Goal: Task Accomplishment & Management: Use online tool/utility

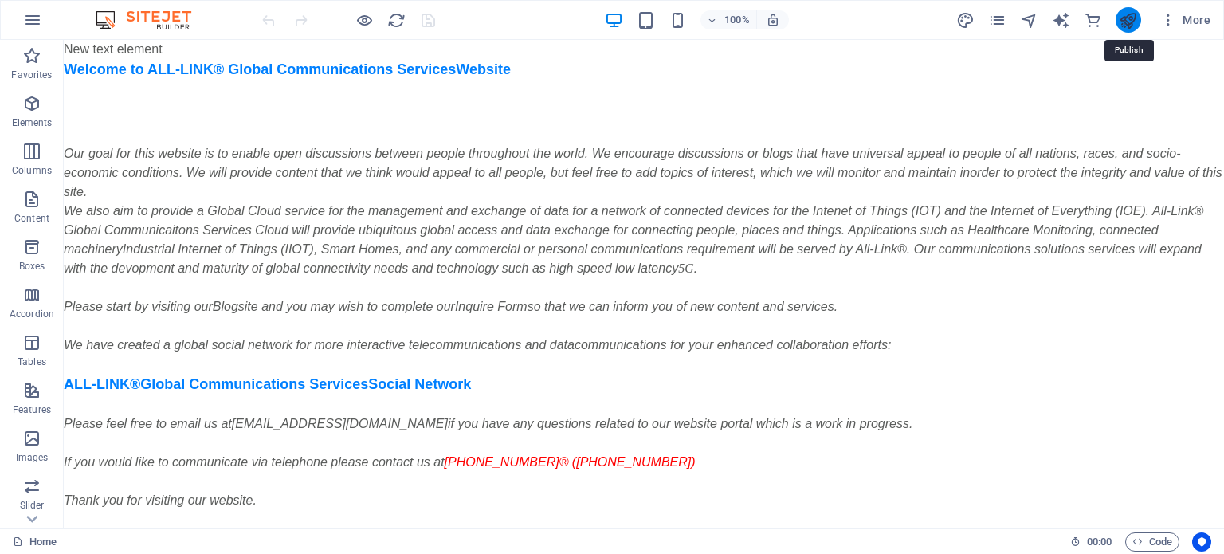
click at [1133, 18] on icon "publish" at bounding box center [1128, 20] width 18 height 18
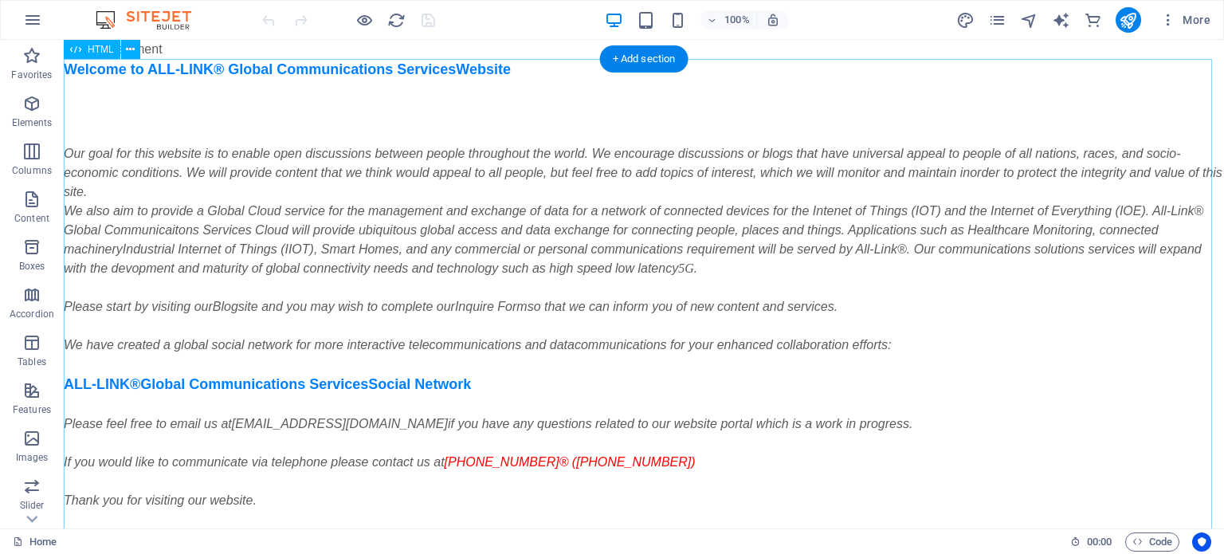
click at [148, 206] on div "Welcome to ALL-LINK® Global Communications Services Website Our goal for this w…" at bounding box center [644, 332] width 1160 height 547
click at [100, 47] on span "HTML" at bounding box center [101, 50] width 26 height 10
click at [105, 123] on div "Welcome to ALL-LINK® Global Communications Services Website Our goal for this w…" at bounding box center [644, 332] width 1160 height 547
click at [146, 94] on div "Welcome to ALL-LINK® Global Communications Services Website Our goal for this w…" at bounding box center [644, 332] width 1160 height 547
click at [95, 51] on span "HTML" at bounding box center [101, 50] width 26 height 10
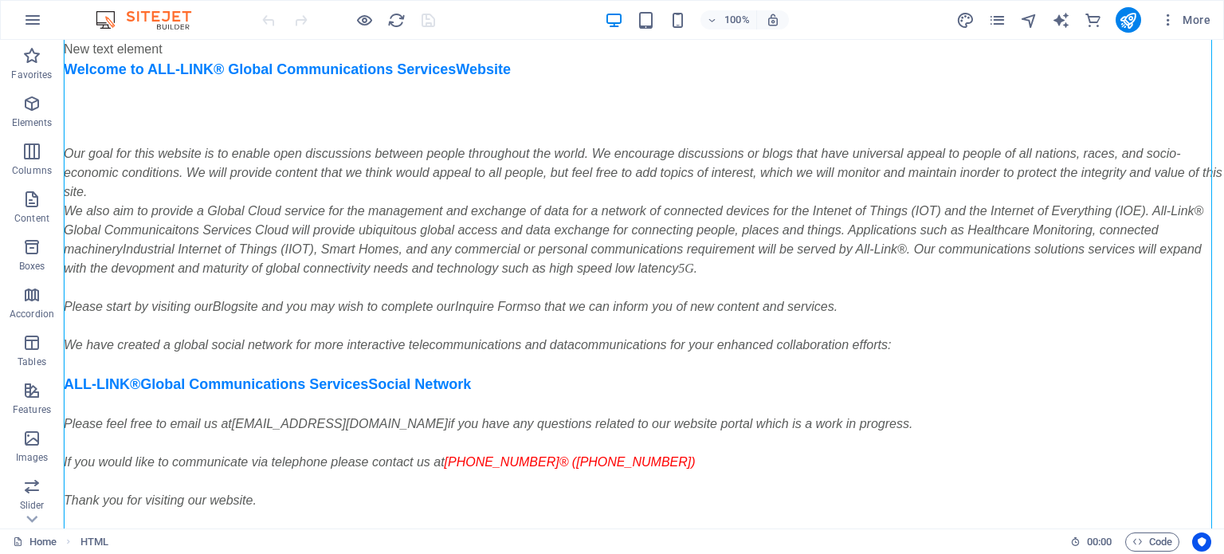
scroll to position [77, 0]
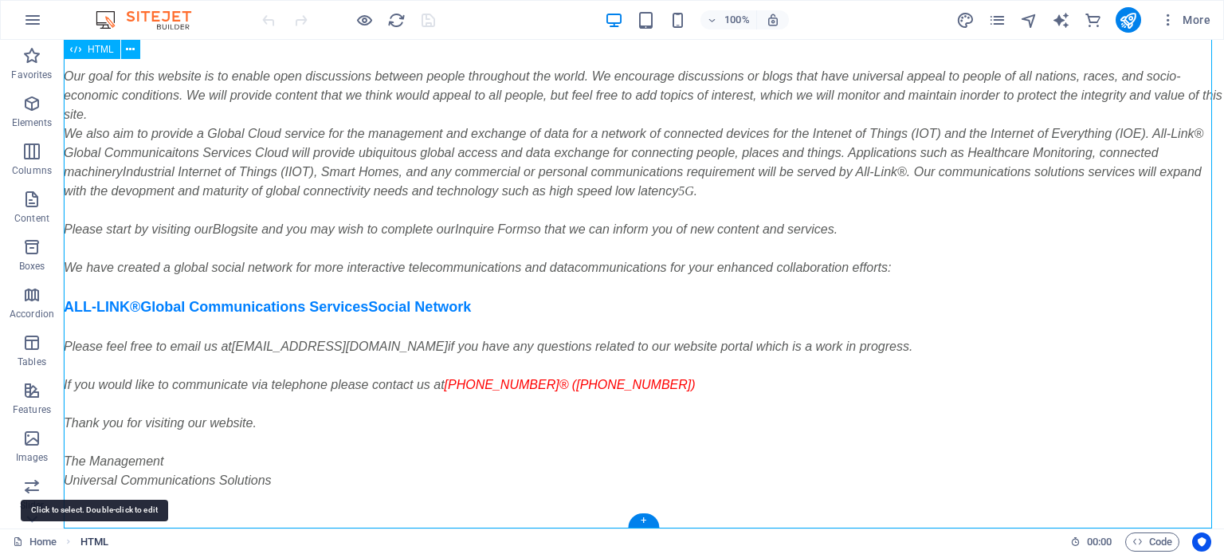
click at [82, 541] on span "HTML" at bounding box center [94, 541] width 28 height 19
click at [88, 541] on span "HTML" at bounding box center [94, 541] width 28 height 19
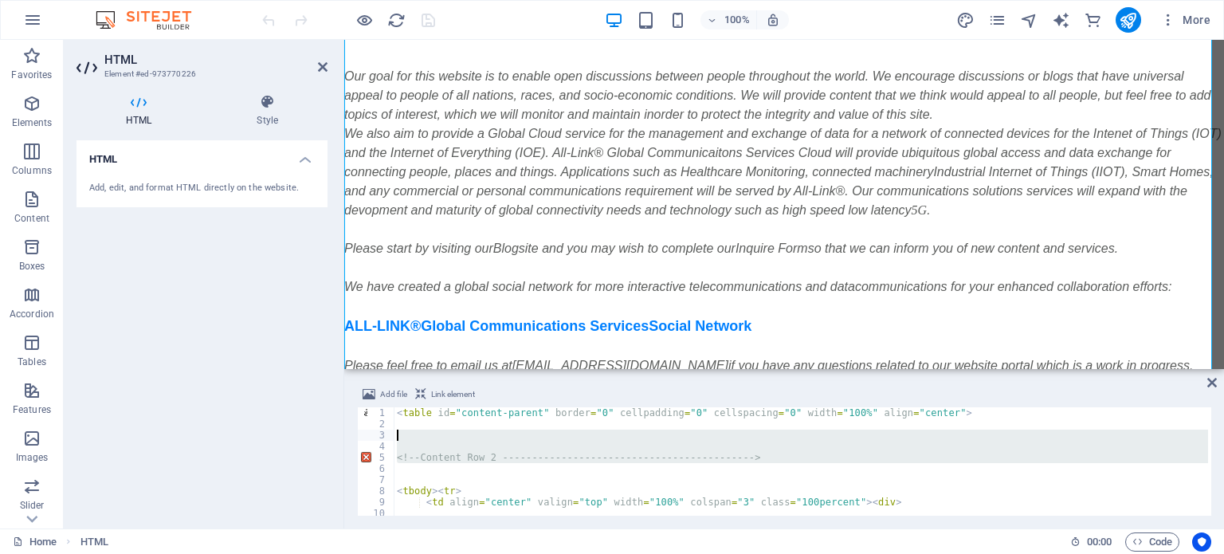
drag, startPoint x: 363, startPoint y: 453, endPoint x: 456, endPoint y: 439, distance: 94.2
click at [456, 439] on div "<table id="content-parent" border="0" cellpadding="0" cellspacing="0" width="10…" at bounding box center [784, 461] width 854 height 108
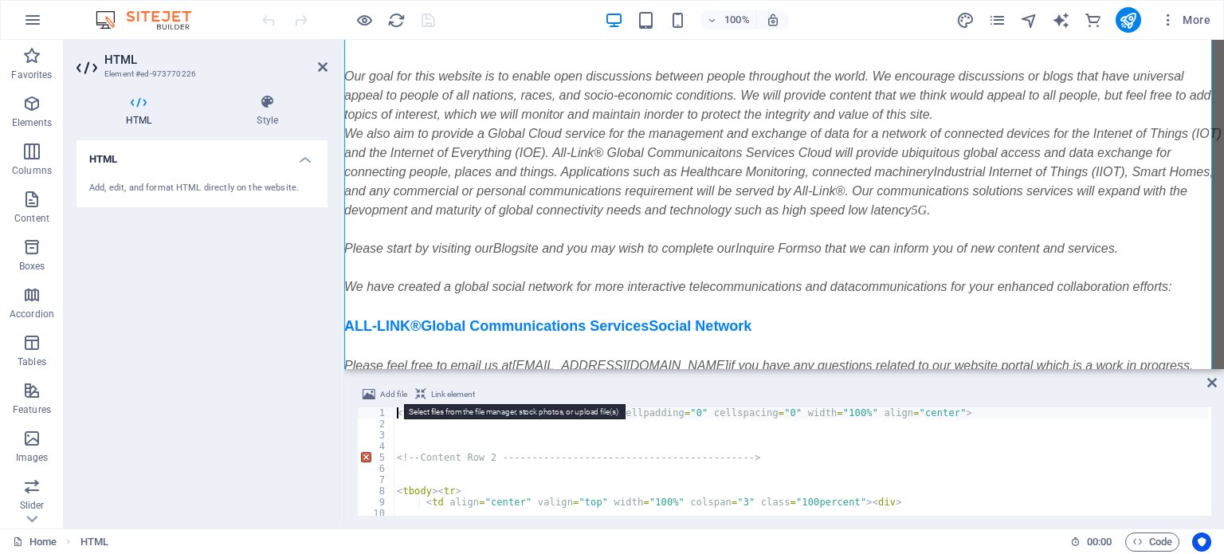
scroll to position [0, 0]
drag, startPoint x: 397, startPoint y: 417, endPoint x: 395, endPoint y: 380, distance: 36.7
click at [395, 380] on div "Add file Link element 1 2 3 4 5 6 7 8 9 10 11 12 < table id = "content-parent" …" at bounding box center [784, 450] width 880 height 156
type textarea "<table id="content-parent" border="0" cellpadding="0" cellspacing="0" width="10…"
click at [318, 71] on icon at bounding box center [323, 67] width 10 height 13
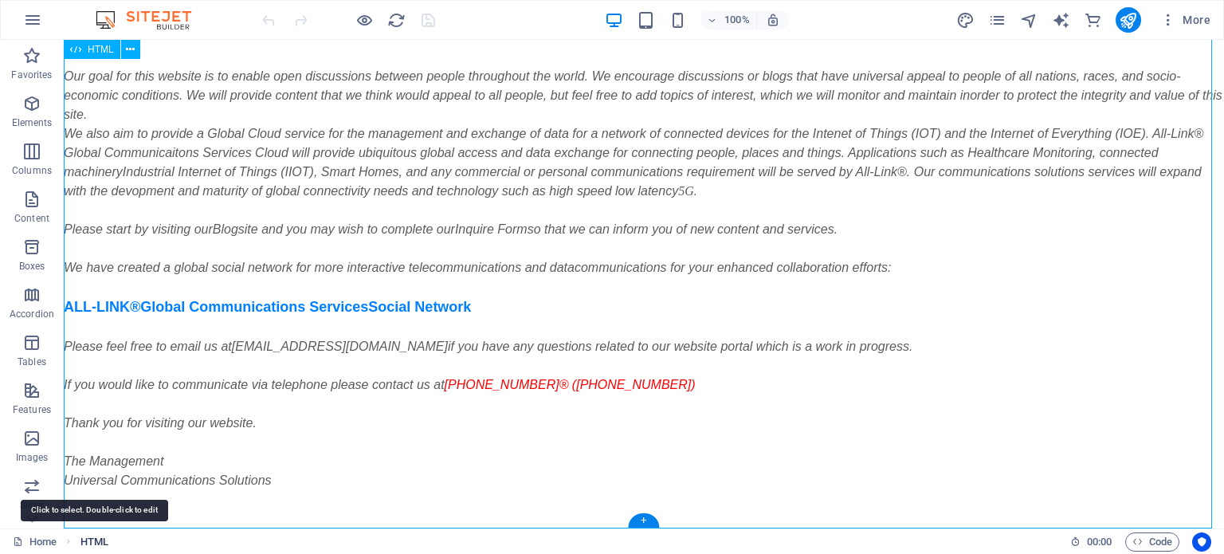
click at [80, 536] on span "HTML" at bounding box center [94, 541] width 28 height 19
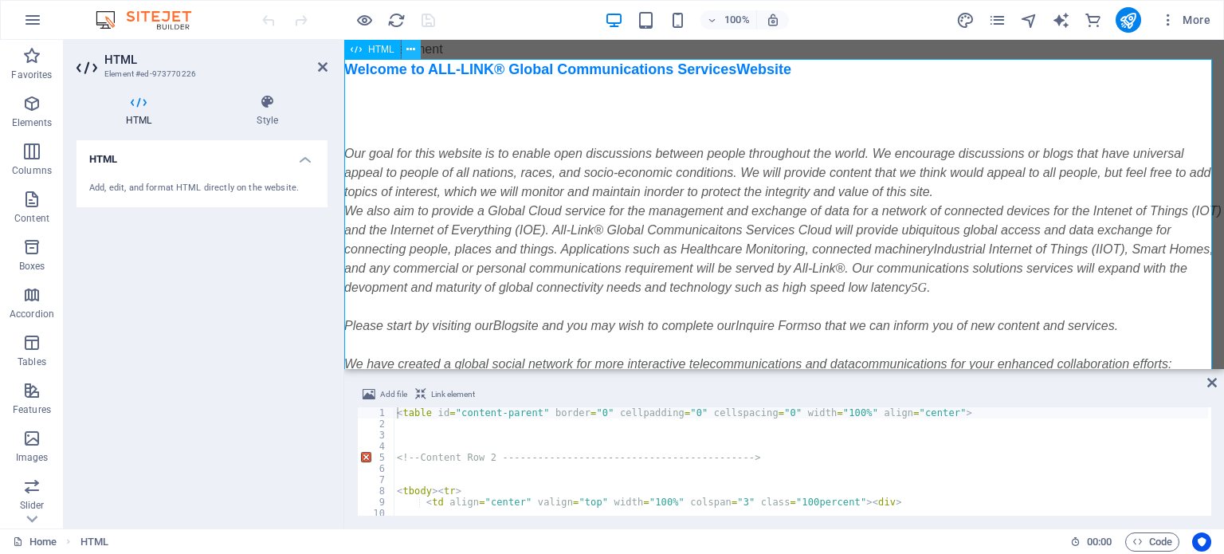
click at [410, 46] on icon at bounding box center [410, 49] width 9 height 17
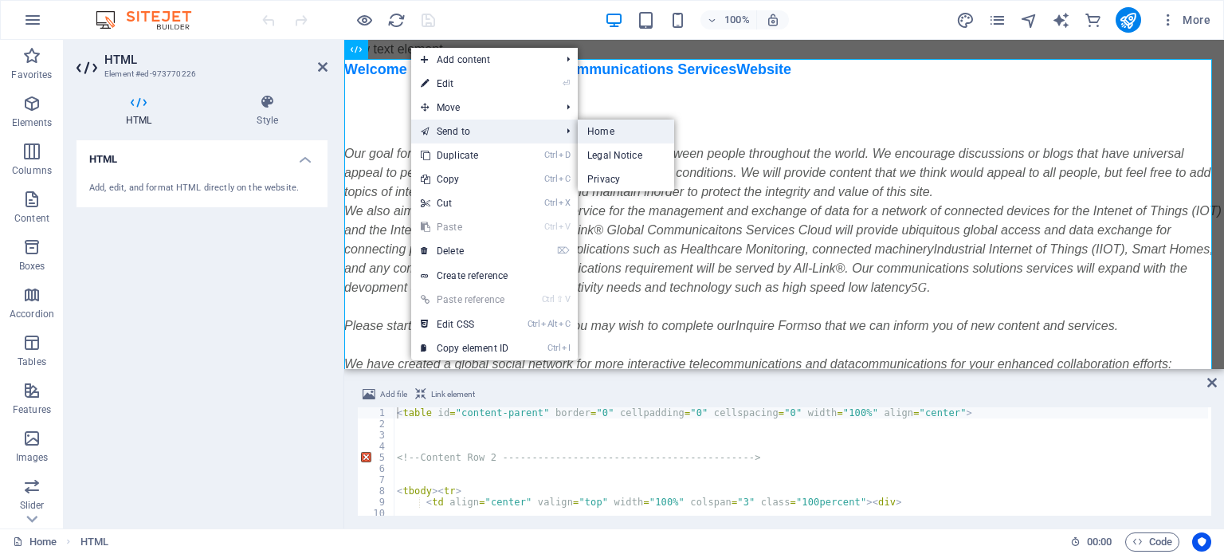
click at [598, 135] on link "Home" at bounding box center [626, 132] width 96 height 24
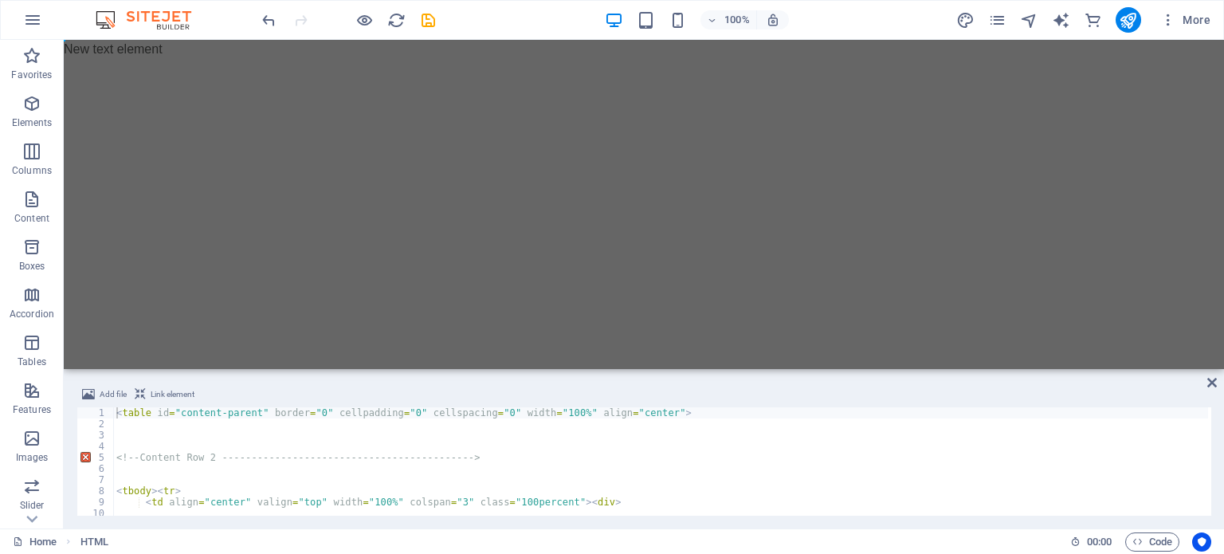
click at [598, 59] on html "Skip to main content New text element" at bounding box center [644, 49] width 1160 height 19
click at [394, 15] on icon "reload" at bounding box center [396, 20] width 18 height 18
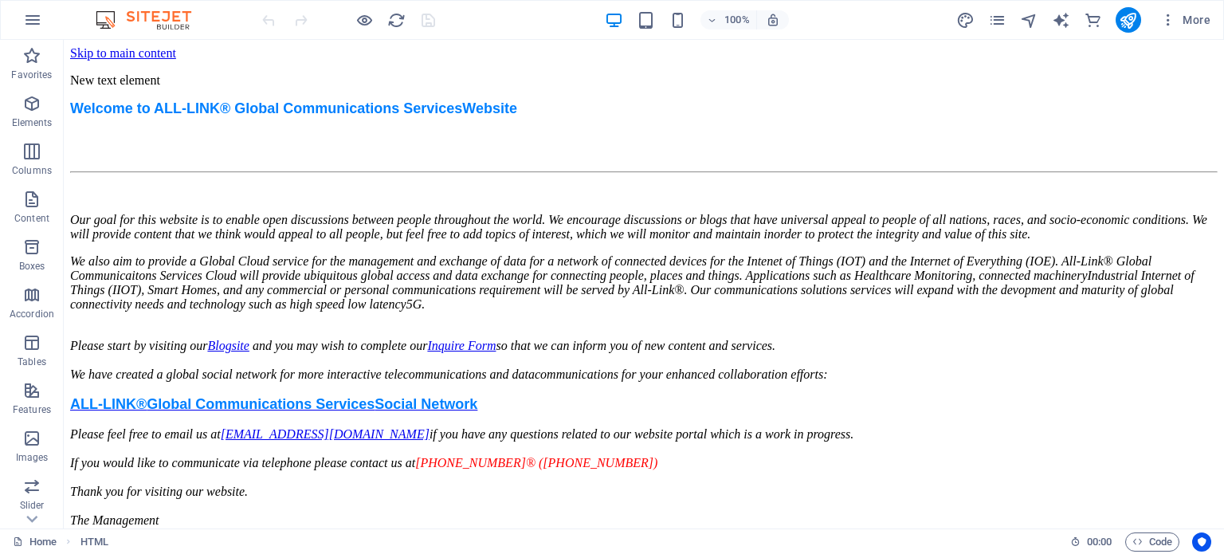
click at [614, 100] on div "Welcome to ALL-LINK® Global Communications Services Website Our goal for this w…" at bounding box center [643, 335] width 1147 height 470
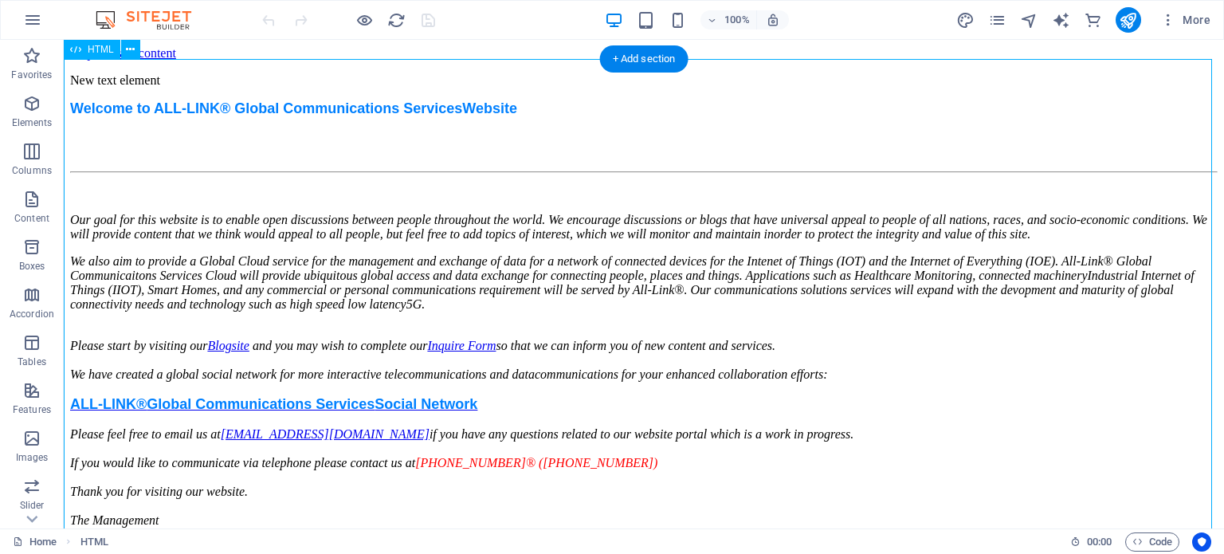
drag, startPoint x: 65, startPoint y: 68, endPoint x: 106, endPoint y: 79, distance: 42.1
click at [106, 100] on div "Welcome to ALL-LINK® Global Communications Services Website Our goal for this w…" at bounding box center [643, 335] width 1147 height 470
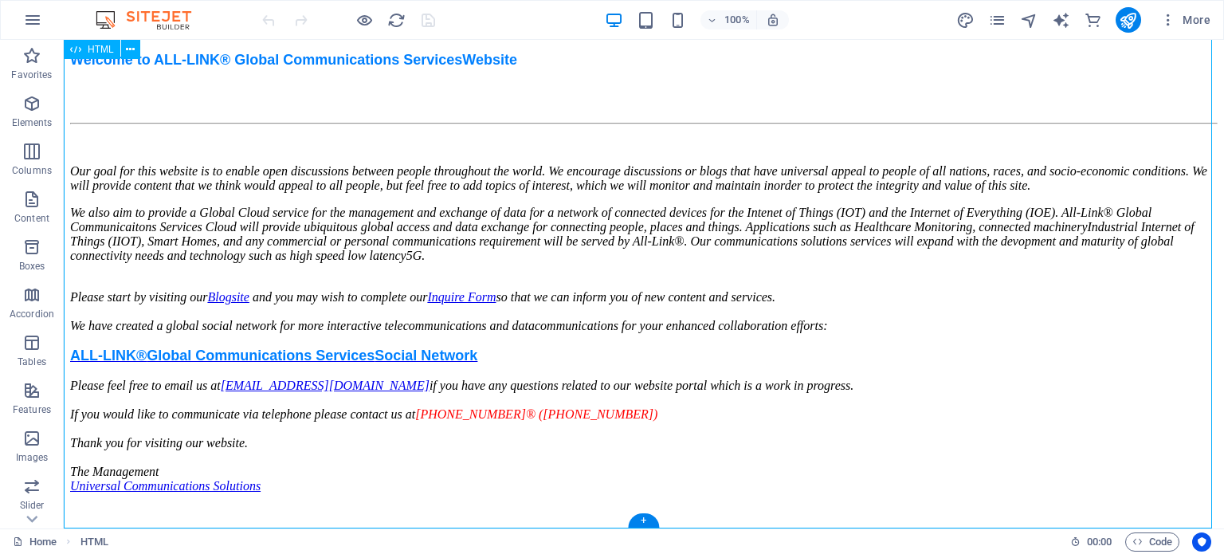
drag, startPoint x: 286, startPoint y: 506, endPoint x: 249, endPoint y: 487, distance: 42.0
click at [249, 487] on div "Welcome to ALL-LINK® Global Communications Services Website Our goal for this w…" at bounding box center [643, 287] width 1147 height 470
drag, startPoint x: 285, startPoint y: 473, endPoint x: 284, endPoint y: 487, distance: 13.6
click at [284, 487] on div "Welcome to ALL-LINK® Global Communications Services Website Our goal for this w…" at bounding box center [643, 287] width 1147 height 470
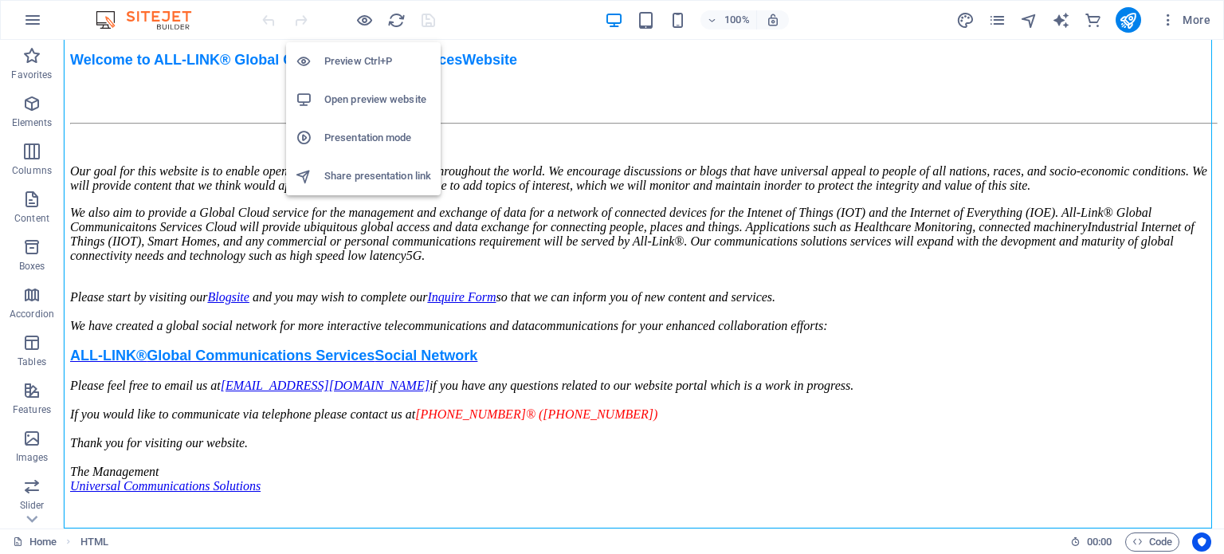
click at [362, 59] on h6 "Preview Ctrl+P" at bounding box center [377, 61] width 107 height 19
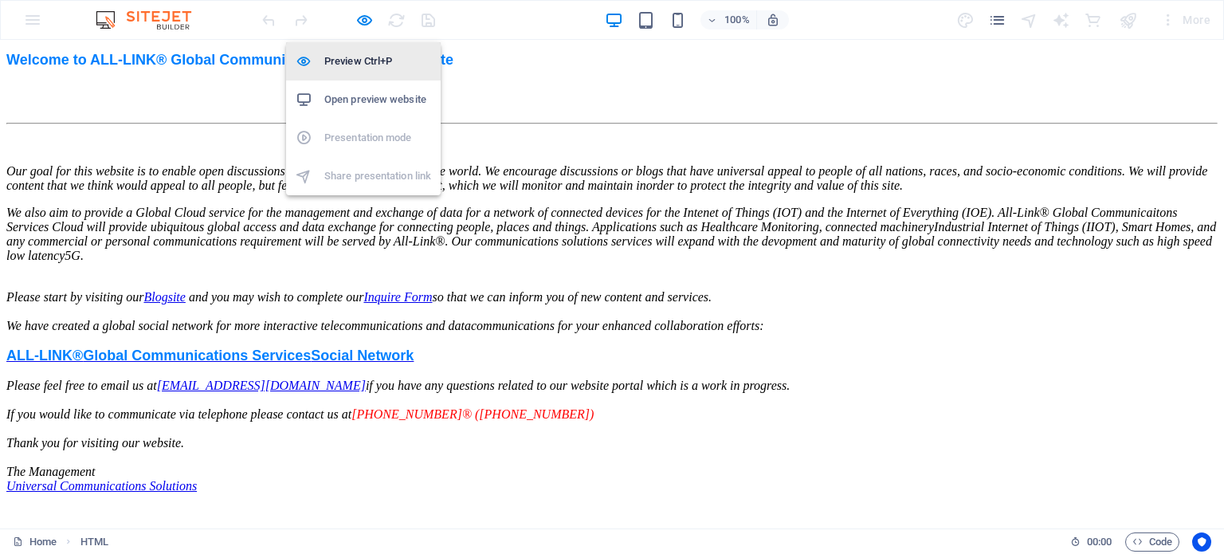
scroll to position [58, 0]
click at [365, 101] on h6 "Open preview website" at bounding box center [377, 99] width 107 height 19
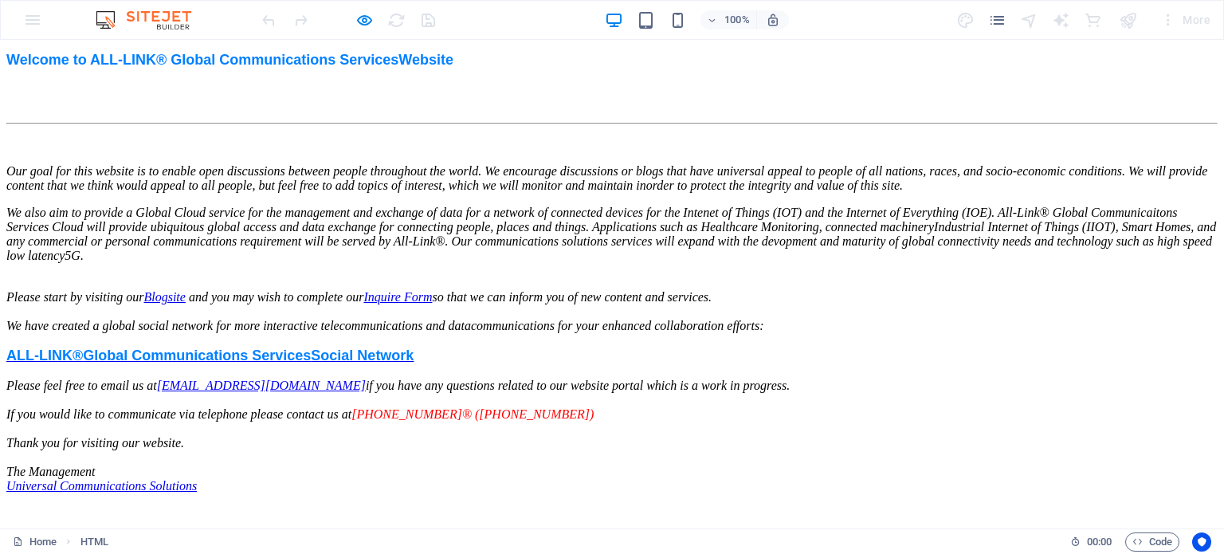
click at [567, 137] on p at bounding box center [611, 144] width 1211 height 14
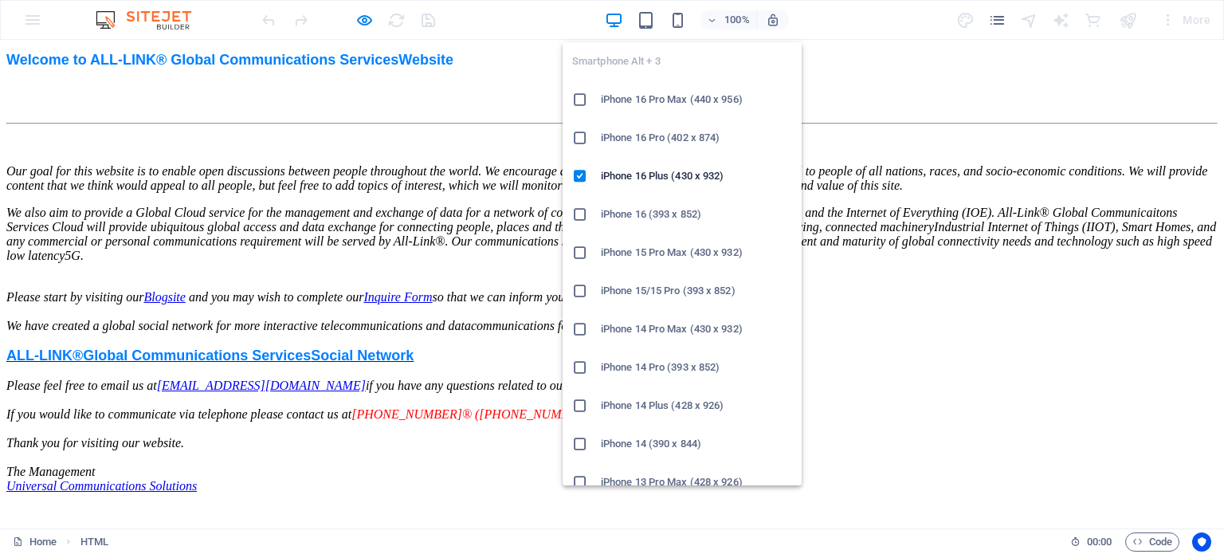
click at [580, 97] on icon at bounding box center [580, 100] width 16 height 16
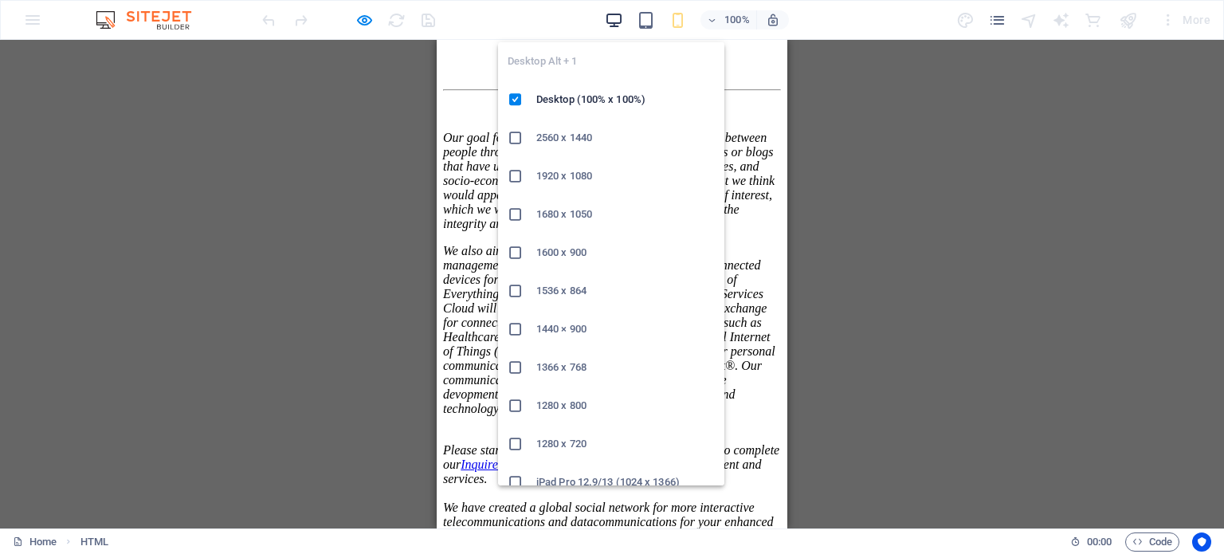
click at [615, 22] on icon "button" at bounding box center [614, 20] width 18 height 18
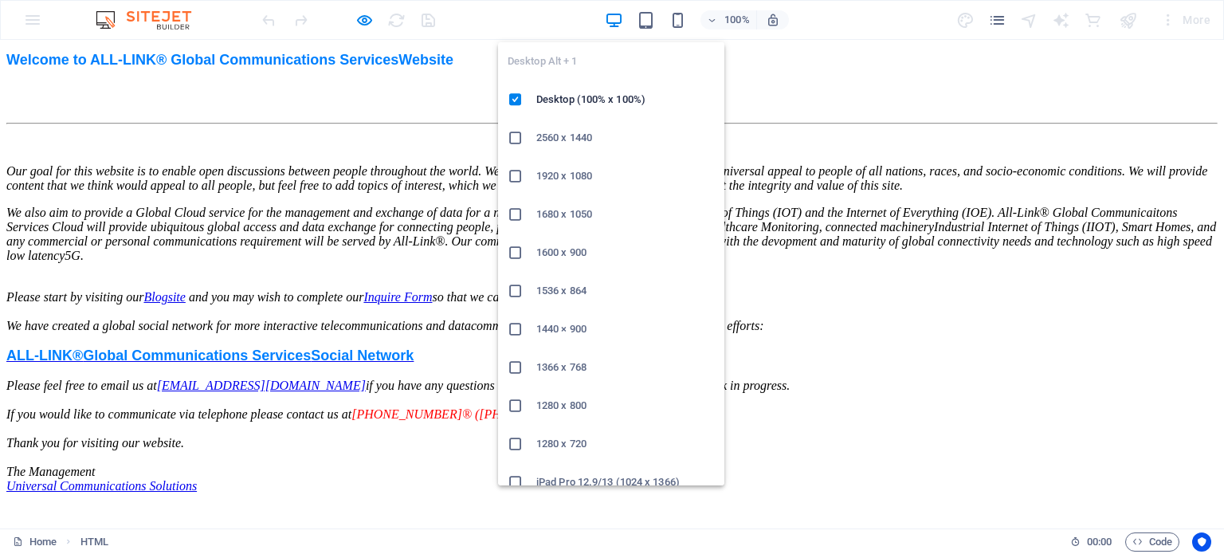
scroll to position [58, 0]
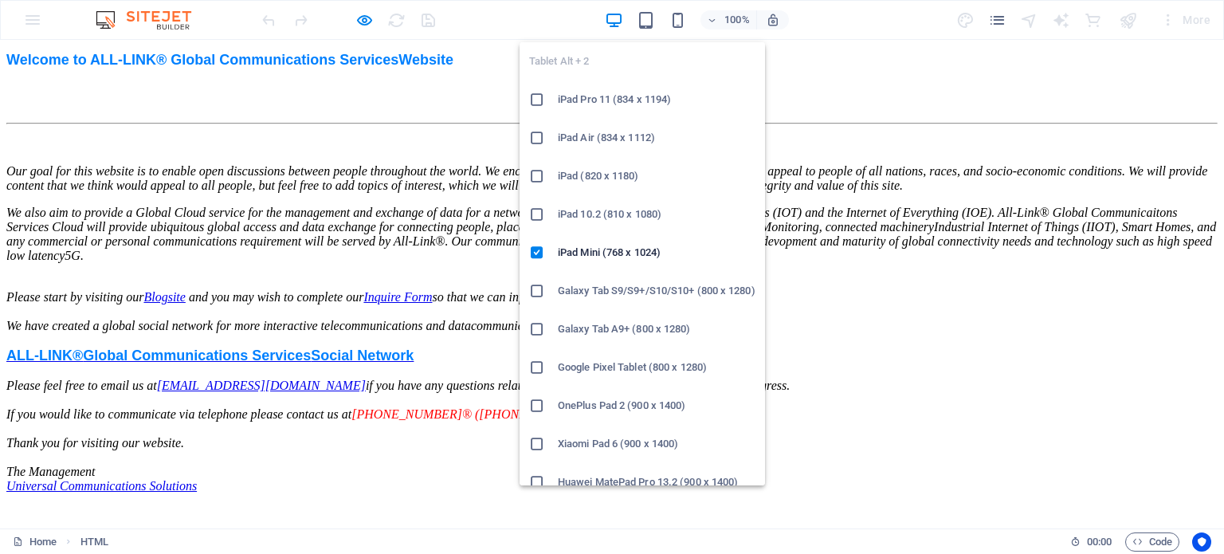
click at [605, 94] on h6 "iPad Pro 11 (834 x 1194)" at bounding box center [657, 99] width 198 height 19
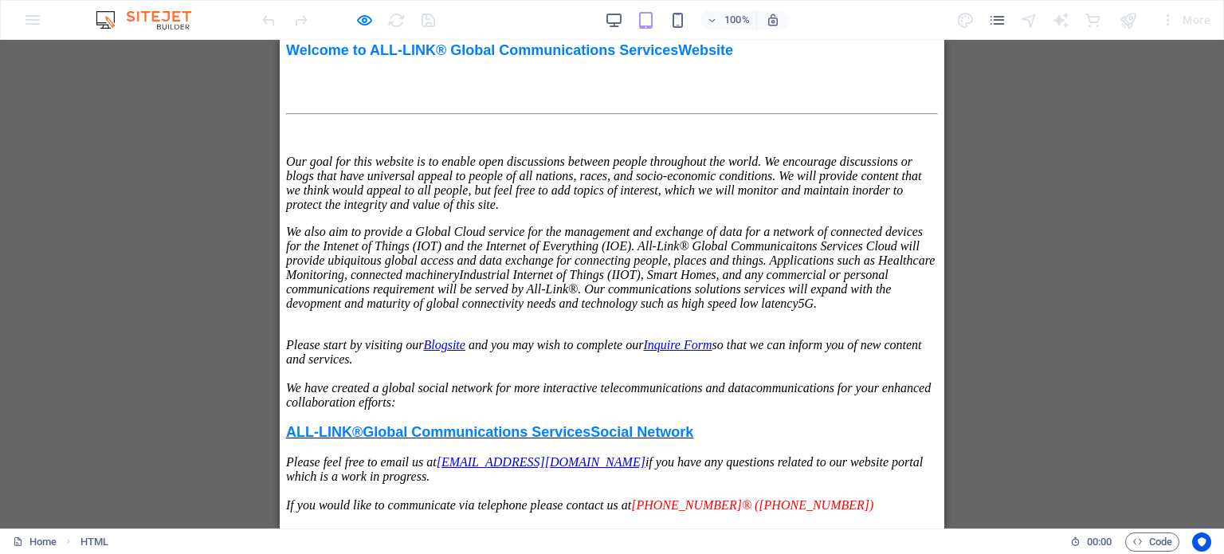
scroll to position [77, 0]
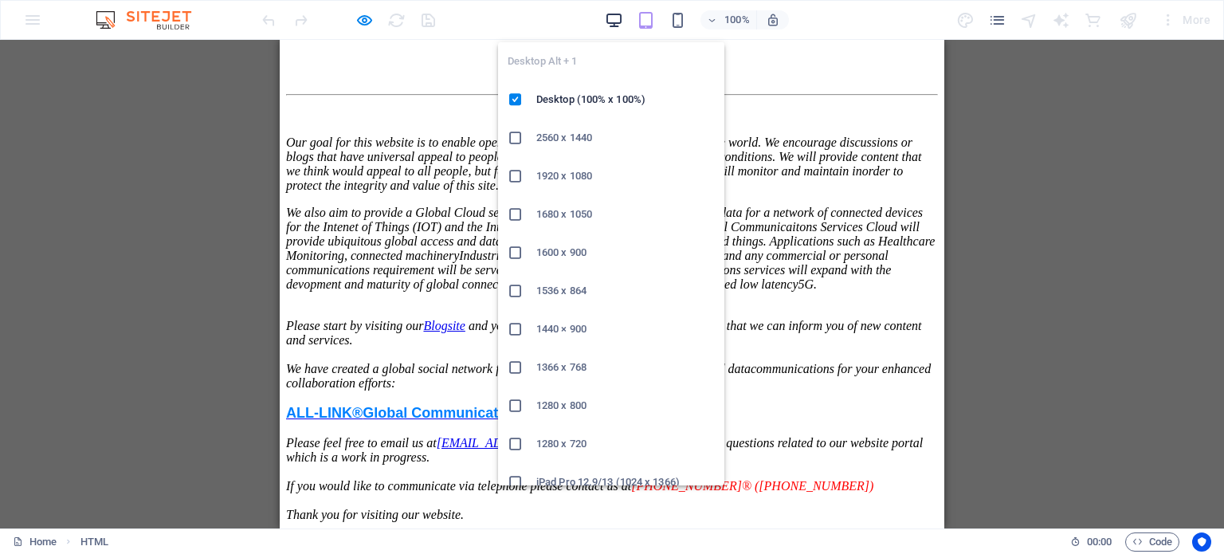
click at [612, 14] on icon "button" at bounding box center [614, 20] width 18 height 18
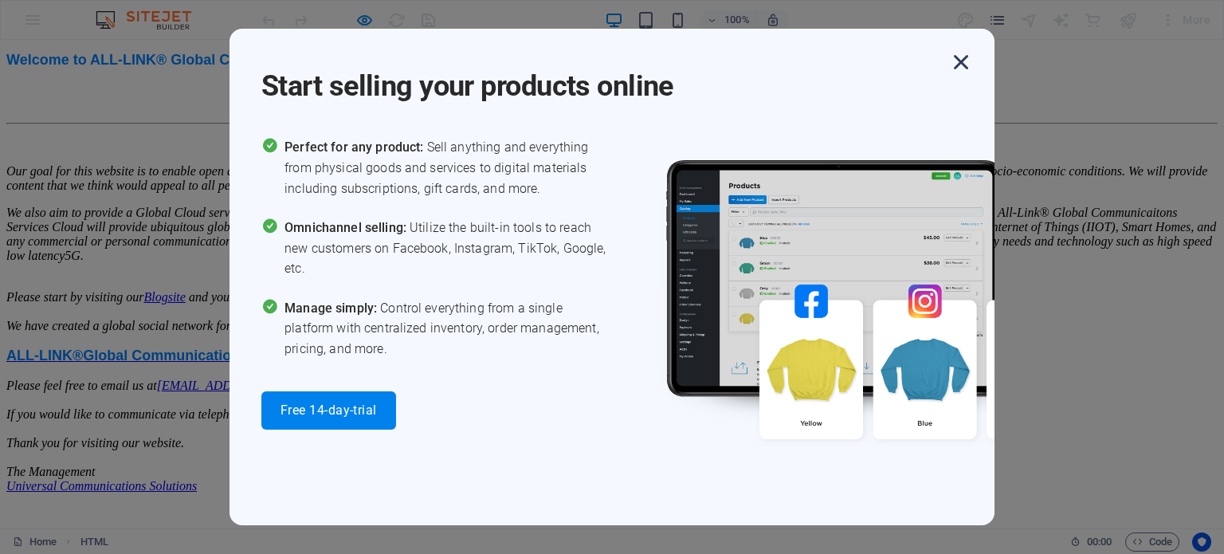
click at [959, 66] on icon "button" at bounding box center [961, 62] width 29 height 29
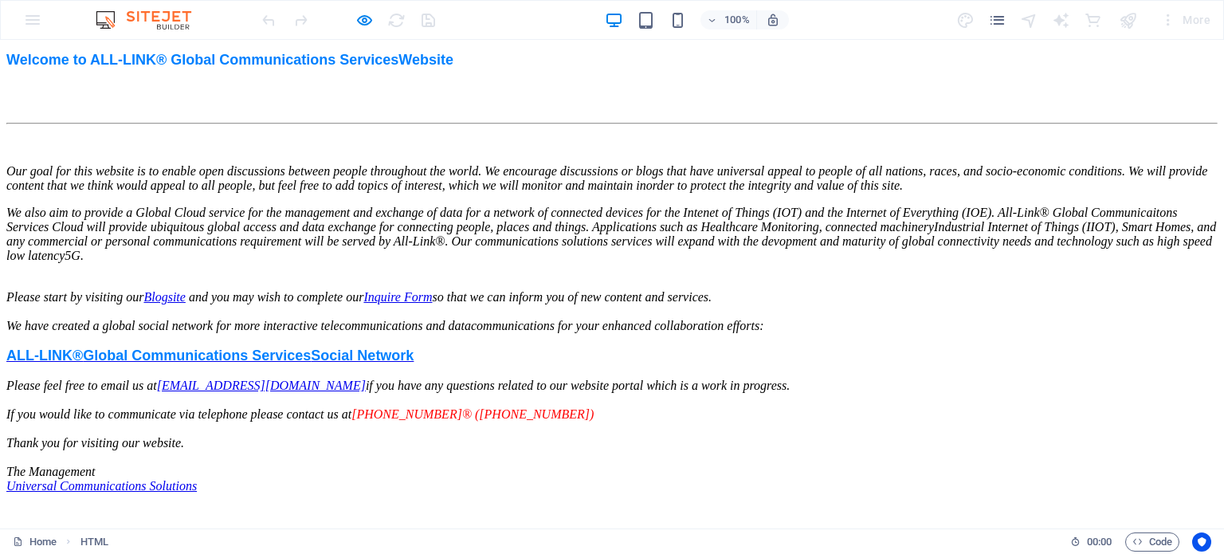
click at [25, 24] on div "100% More" at bounding box center [612, 20] width 1222 height 38
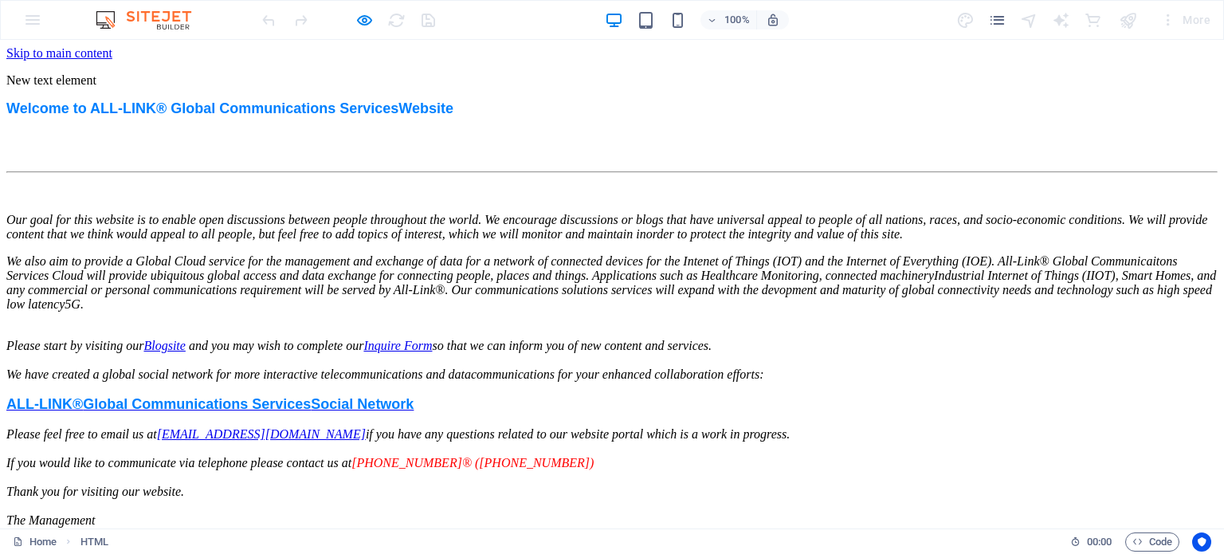
scroll to position [0, 0]
